Goal: Information Seeking & Learning: Learn about a topic

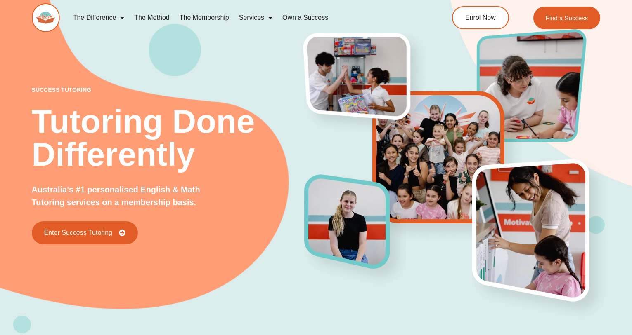
click at [213, 19] on link "The Membership" at bounding box center [204, 17] width 59 height 19
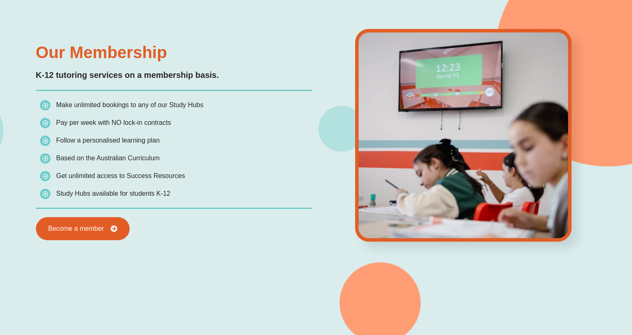
scroll to position [734, 0]
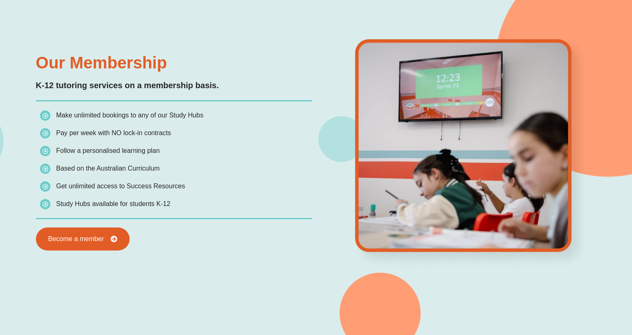
drag, startPoint x: 174, startPoint y: 200, endPoint x: 39, endPoint y: 83, distance: 179.0
click at [39, 83] on div "Our Membership K-12 tutoring services on a membership basis. Make unlimited boo…" at bounding box center [174, 152] width 284 height 205
click at [275, 206] on li "Study Hubs available for students K-12" at bounding box center [176, 204] width 272 height 12
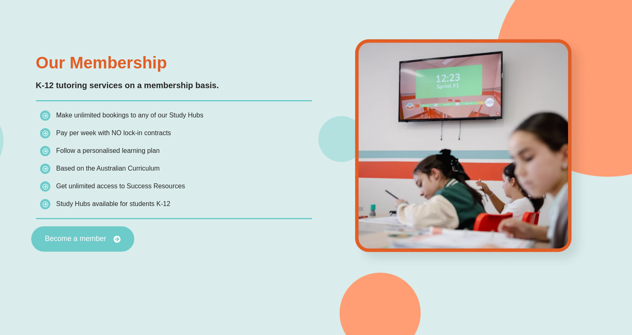
click at [76, 241] on span "Become a member" at bounding box center [75, 239] width 61 height 7
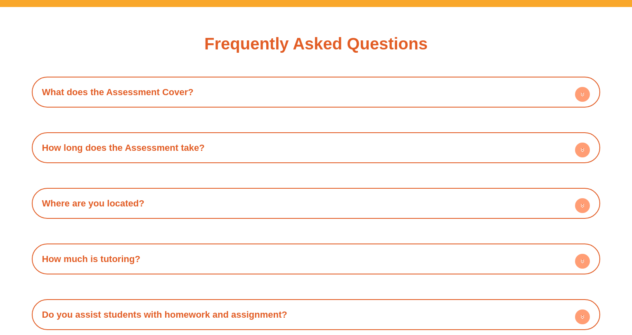
scroll to position [2519, 0]
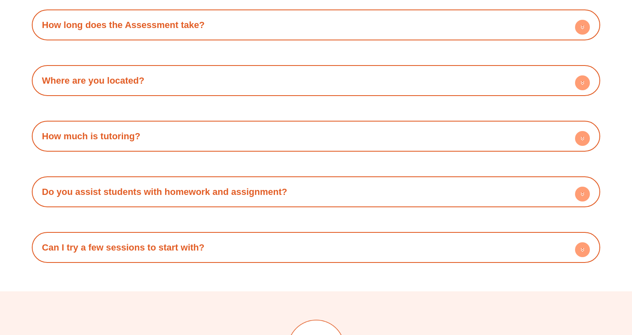
click at [207, 138] on div "How much is tutoring?" at bounding box center [316, 136] width 560 height 23
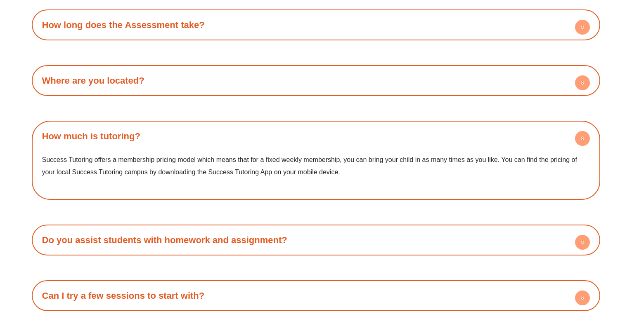
click at [210, 138] on div "How much is tutoring?" at bounding box center [316, 136] width 560 height 23
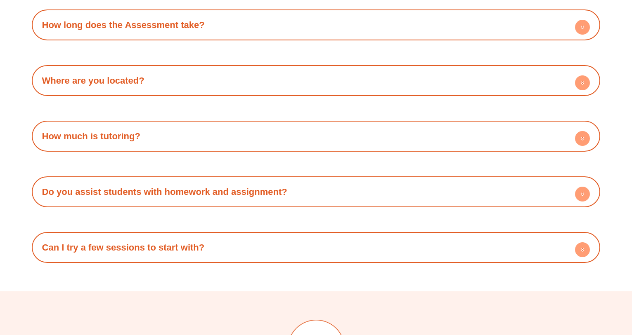
click at [324, 194] on h4 "Do you assist students with homework and assignment?" at bounding box center [316, 192] width 560 height 23
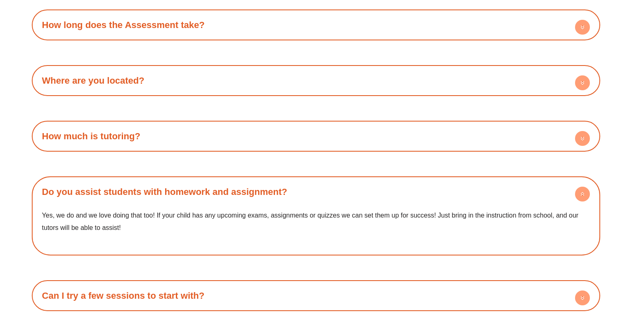
click at [307, 298] on h4 "Can I try a few sessions to start with?" at bounding box center [316, 296] width 560 height 23
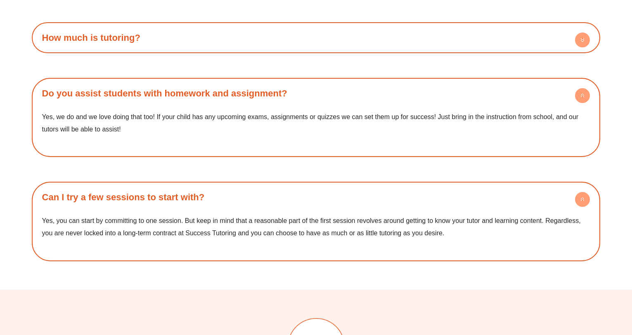
scroll to position [2584, 0]
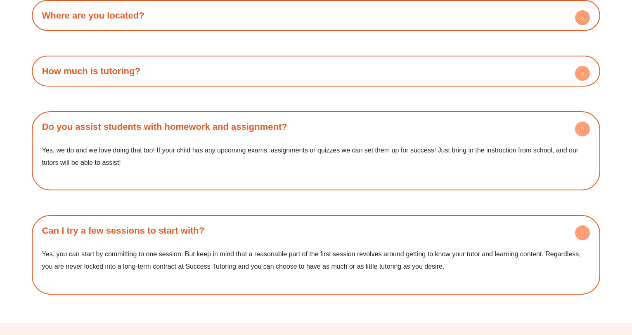
click at [309, 233] on h4 "Can I try a few sessions to start with?" at bounding box center [316, 231] width 560 height 23
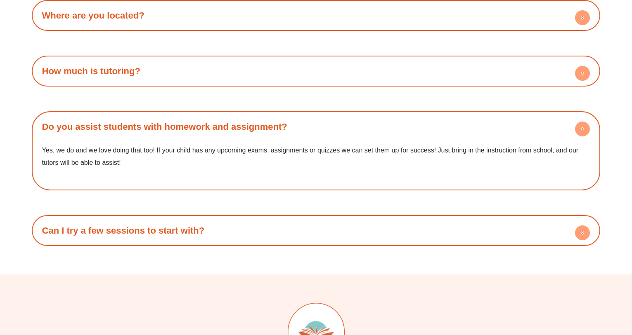
click at [326, 129] on h4 "Do you assist students with homework and assignment?" at bounding box center [316, 127] width 560 height 23
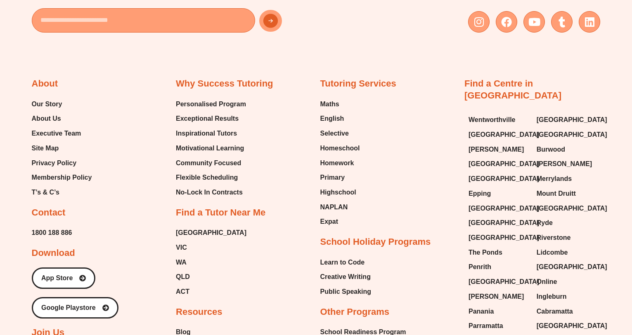
scroll to position [3003, 0]
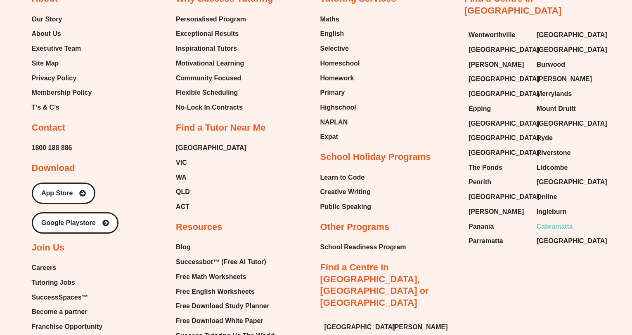
click at [557, 221] on span "Cabramatta" at bounding box center [554, 227] width 36 height 12
click at [556, 88] on span "Merrylands" at bounding box center [553, 94] width 35 height 12
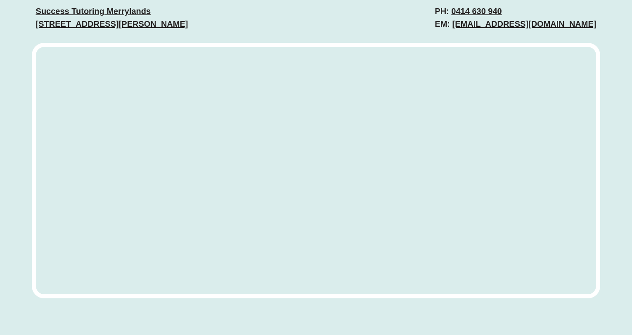
scroll to position [3146, 0]
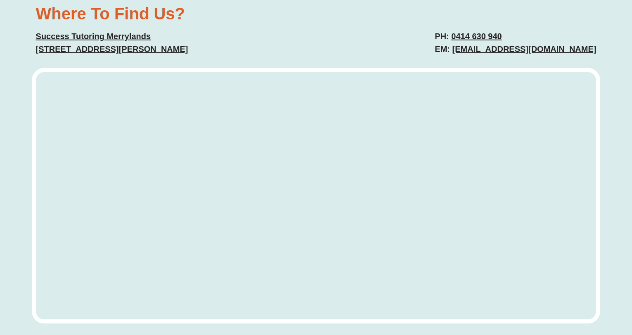
drag, startPoint x: 368, startPoint y: 284, endPoint x: 367, endPoint y: 279, distance: 4.6
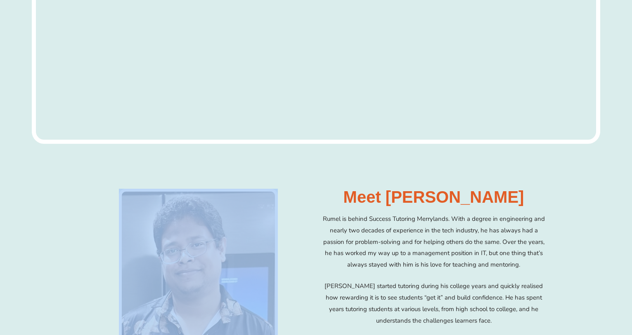
scroll to position [3331, 0]
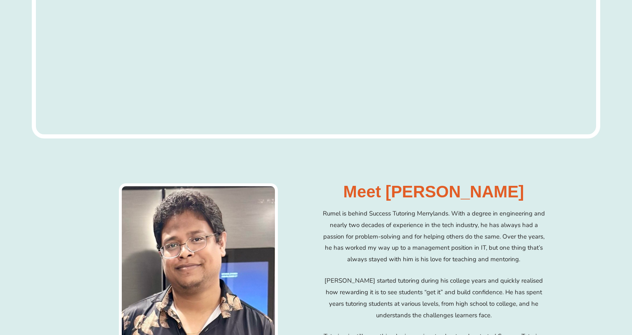
click at [567, 259] on div "Meet [PERSON_NAME] is behind Success Tutoring Merrylands. With a degree in engi…" at bounding box center [316, 312] width 632 height 275
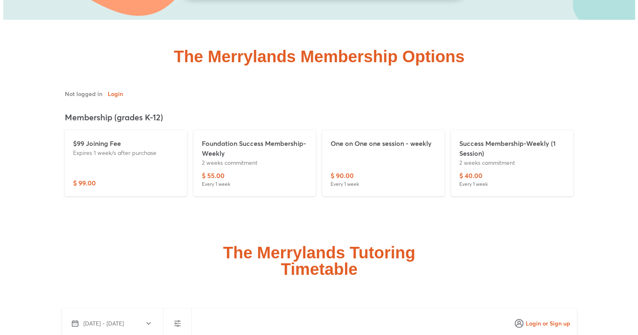
scroll to position [1916, 0]
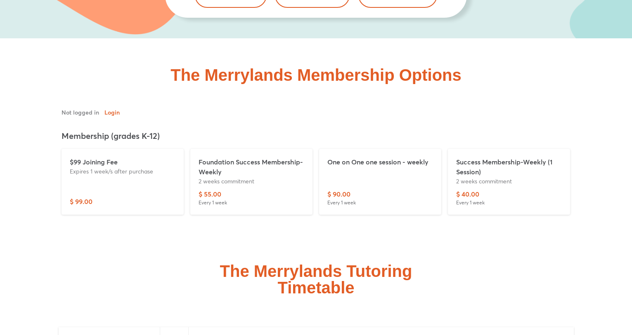
click at [128, 167] on p "Expires 1 week/s after purchase" at bounding box center [123, 171] width 106 height 9
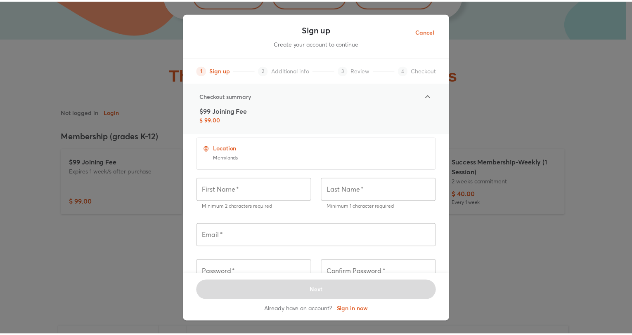
scroll to position [0, 0]
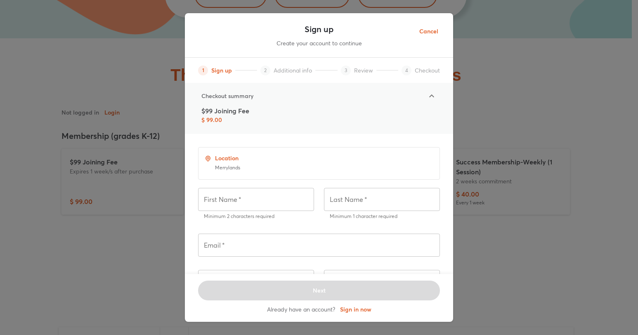
click at [428, 33] on span "Cancel" at bounding box center [428, 31] width 19 height 10
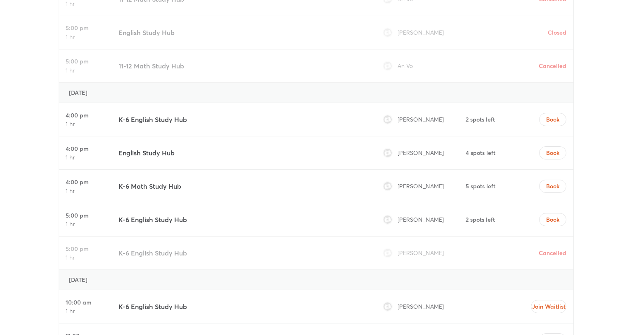
scroll to position [2339, 0]
